Goal: Check status: Check status

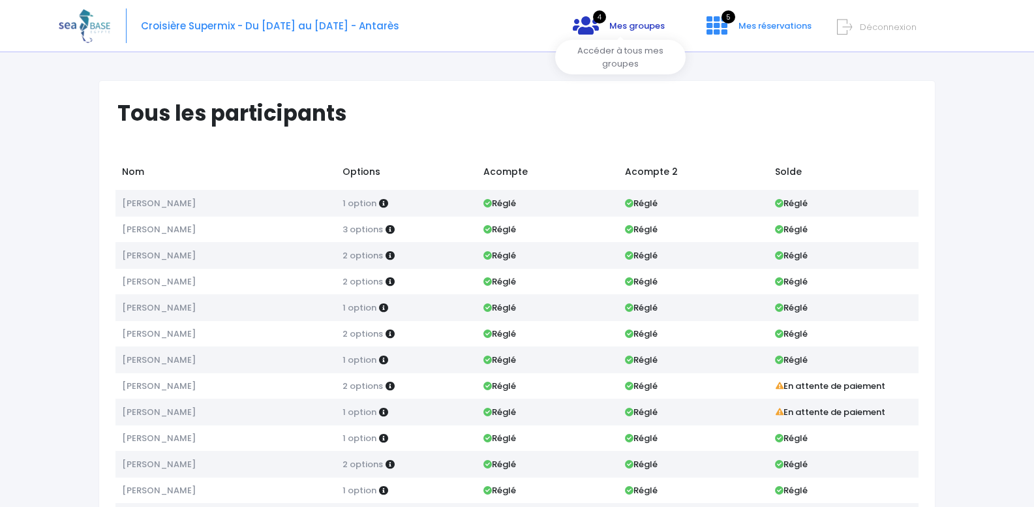
click at [612, 25] on span "Mes groupes" at bounding box center [636, 26] width 55 height 12
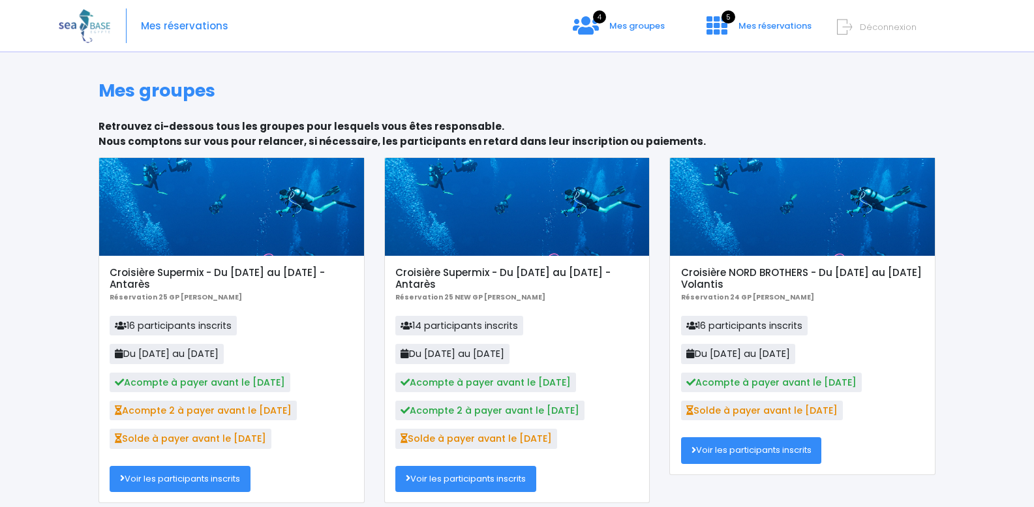
click at [546, 211] on div at bounding box center [517, 207] width 265 height 98
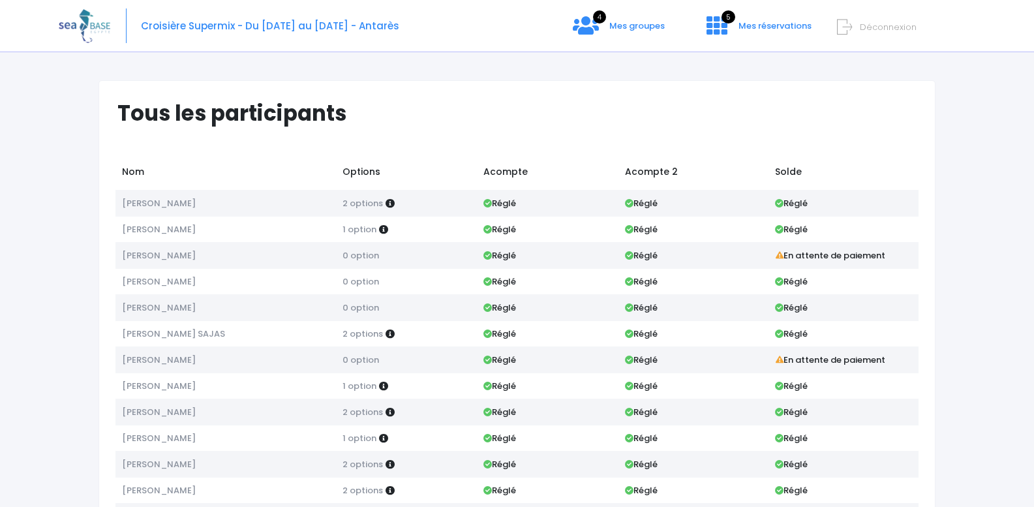
scroll to position [110, 0]
